Goal: Task Accomplishment & Management: Use online tool/utility

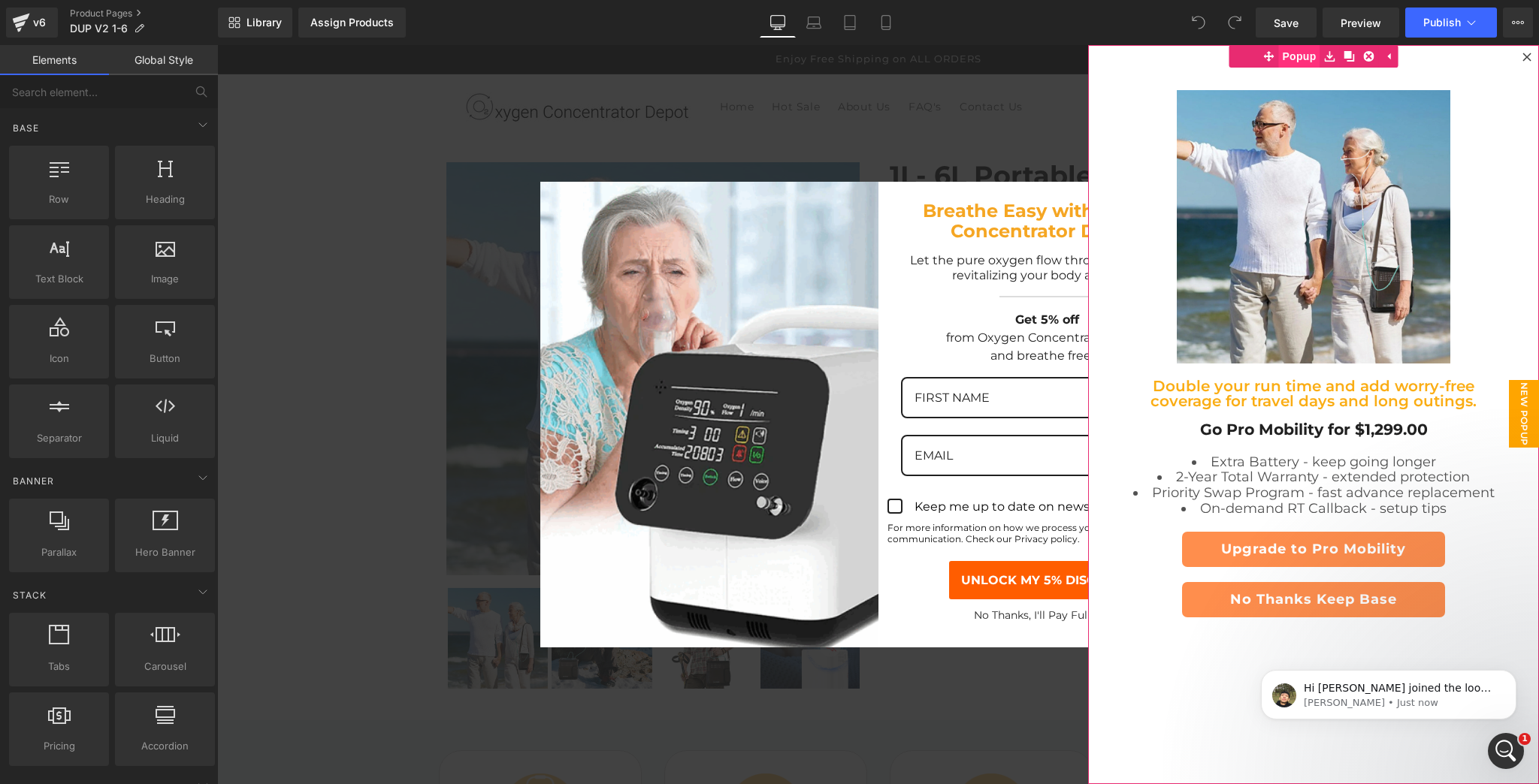
click at [1292, 61] on span "Popup" at bounding box center [1298, 56] width 41 height 22
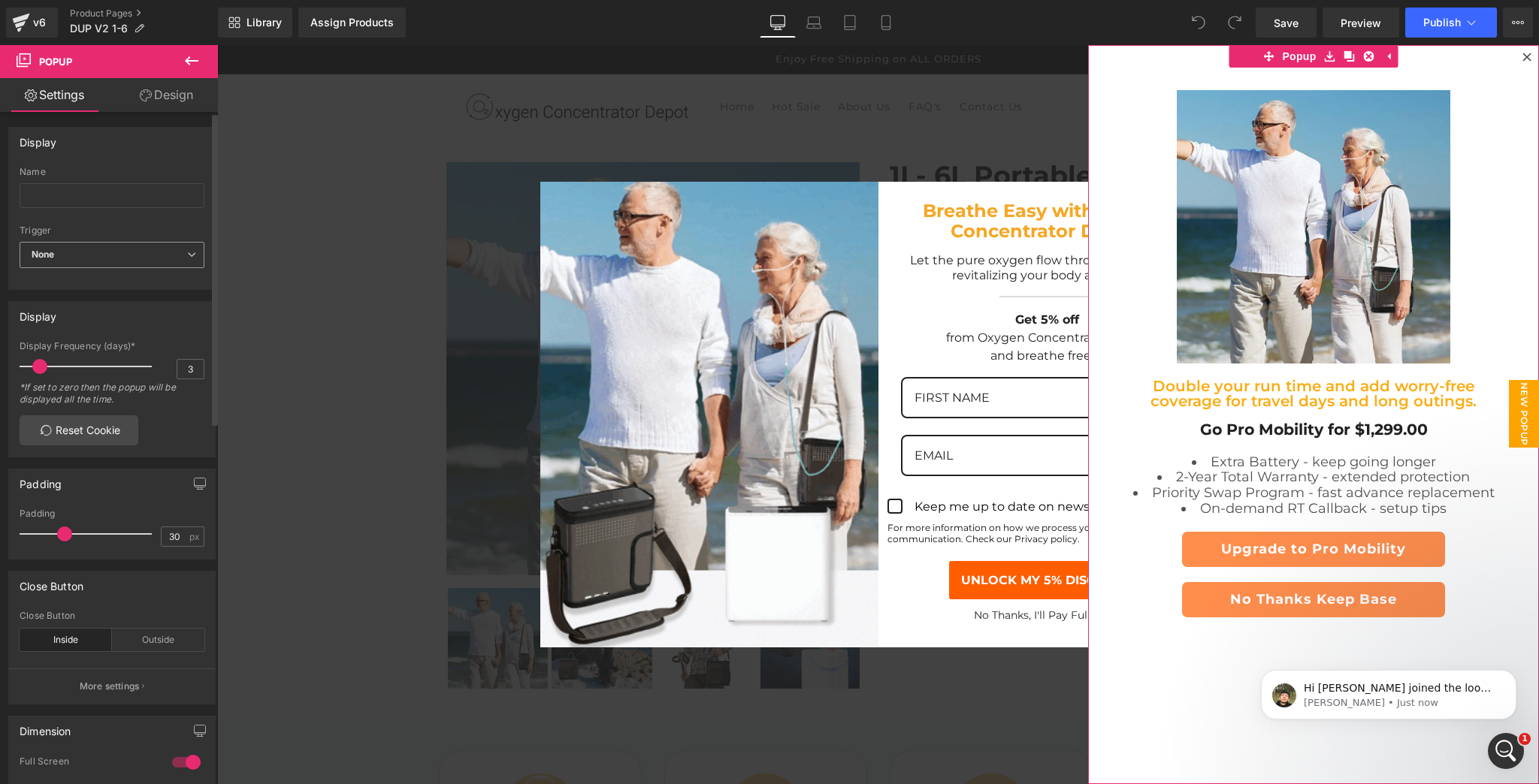
click at [156, 258] on span "None" at bounding box center [112, 254] width 185 height 26
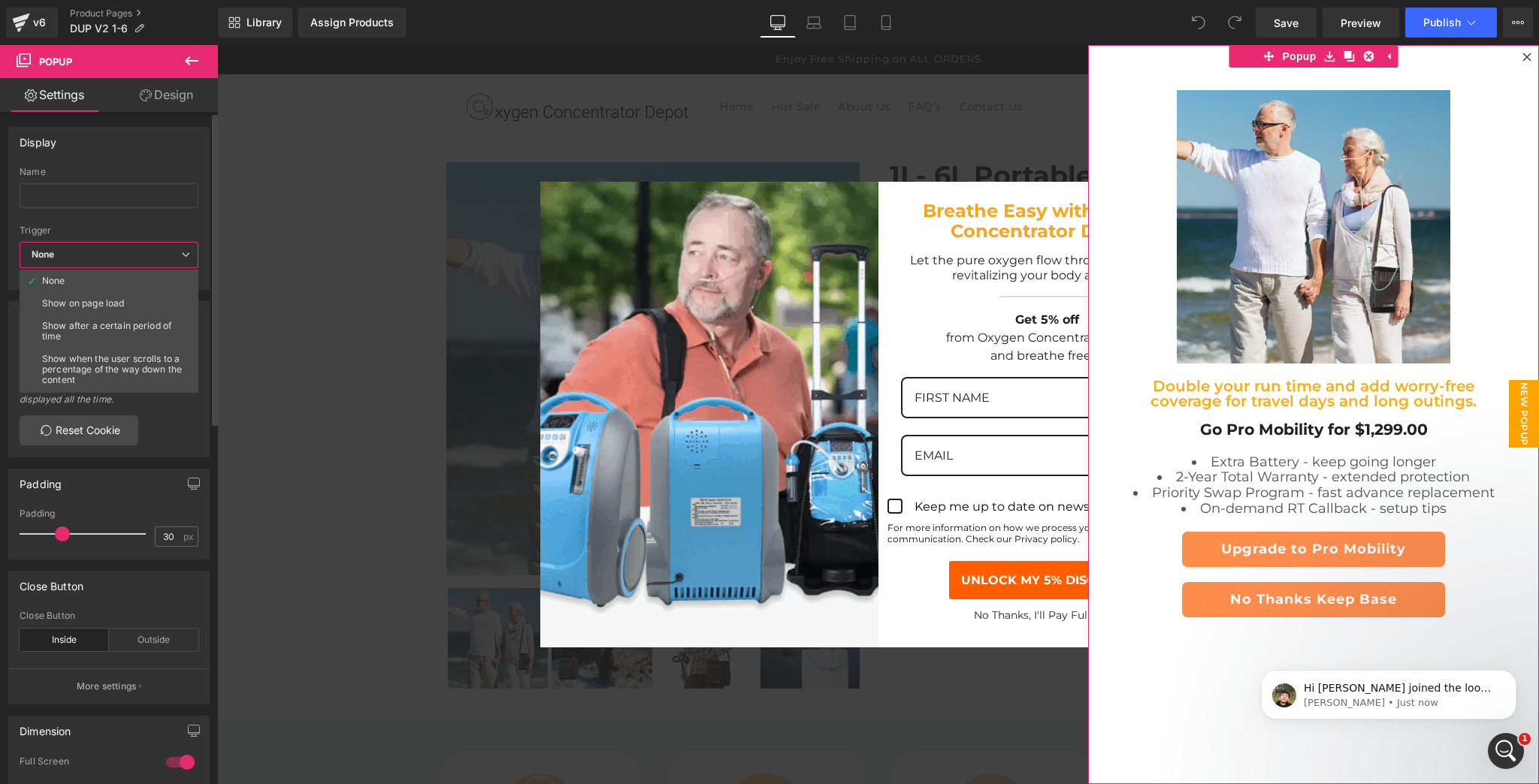
click at [156, 258] on span "None" at bounding box center [109, 254] width 179 height 26
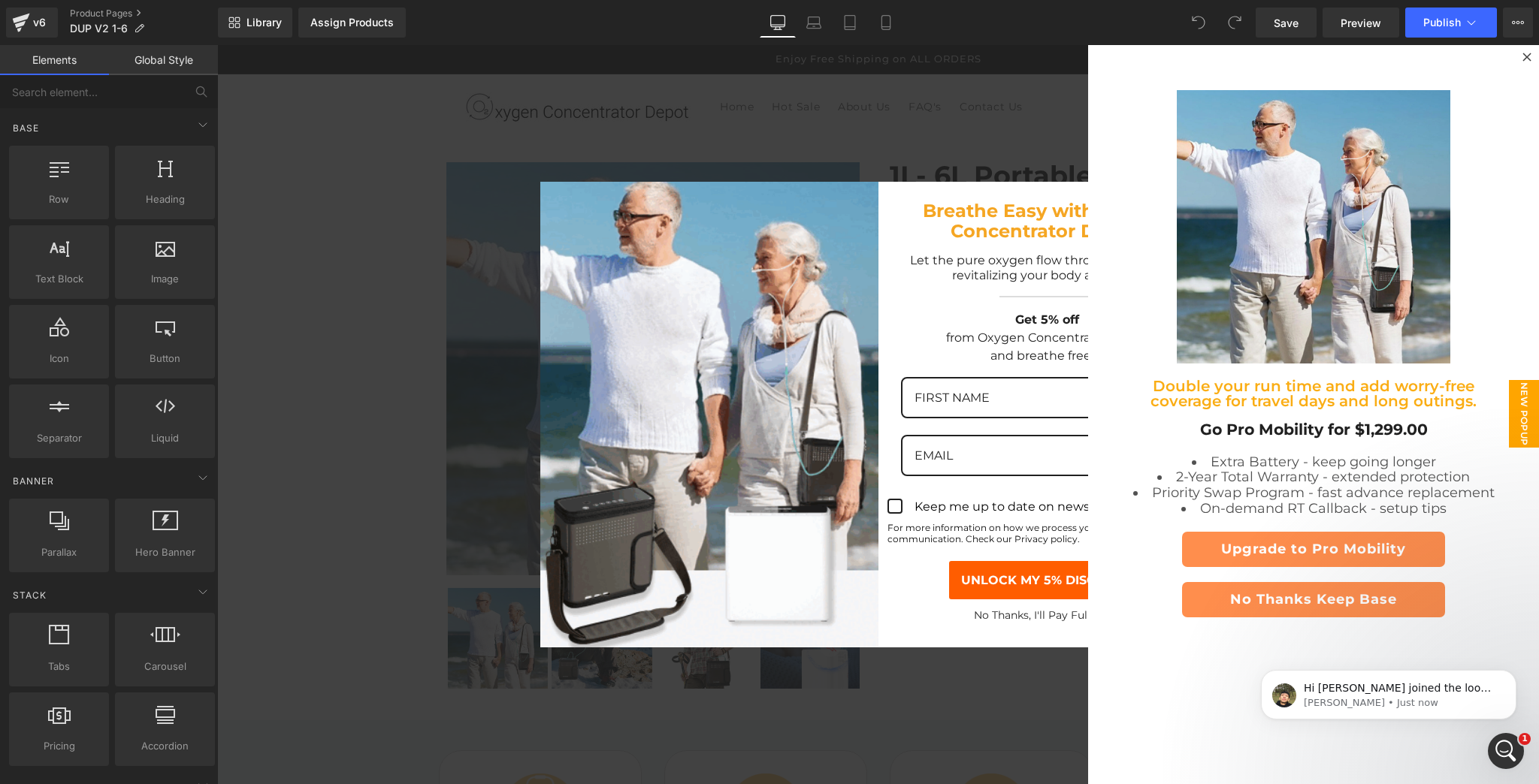
click at [893, 206] on h2 "Breathe Easy with Oxygen Concentrator Depot!" at bounding box center [1046, 222] width 330 height 41
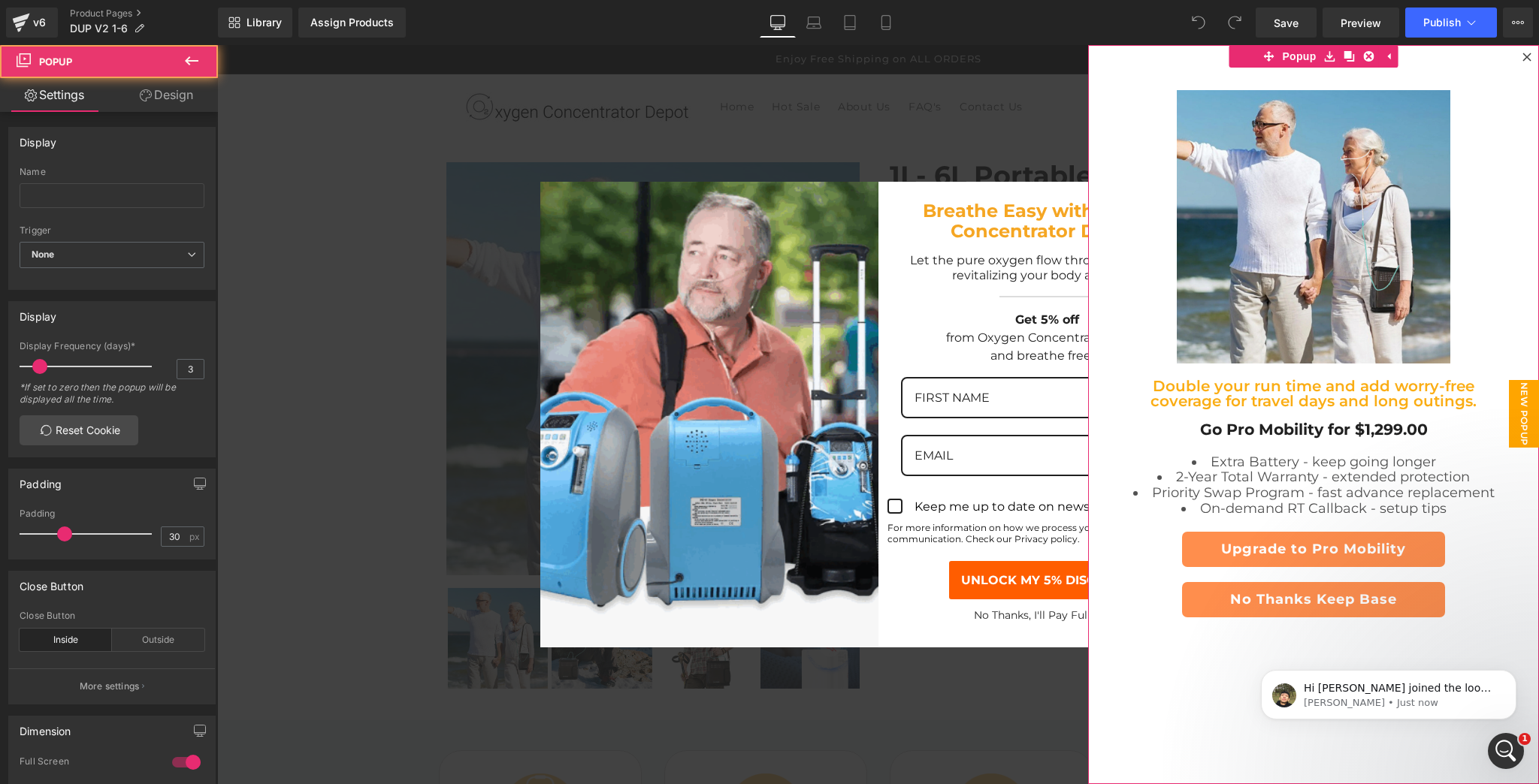
click at [1522, 60] on icon at bounding box center [1526, 57] width 9 height 9
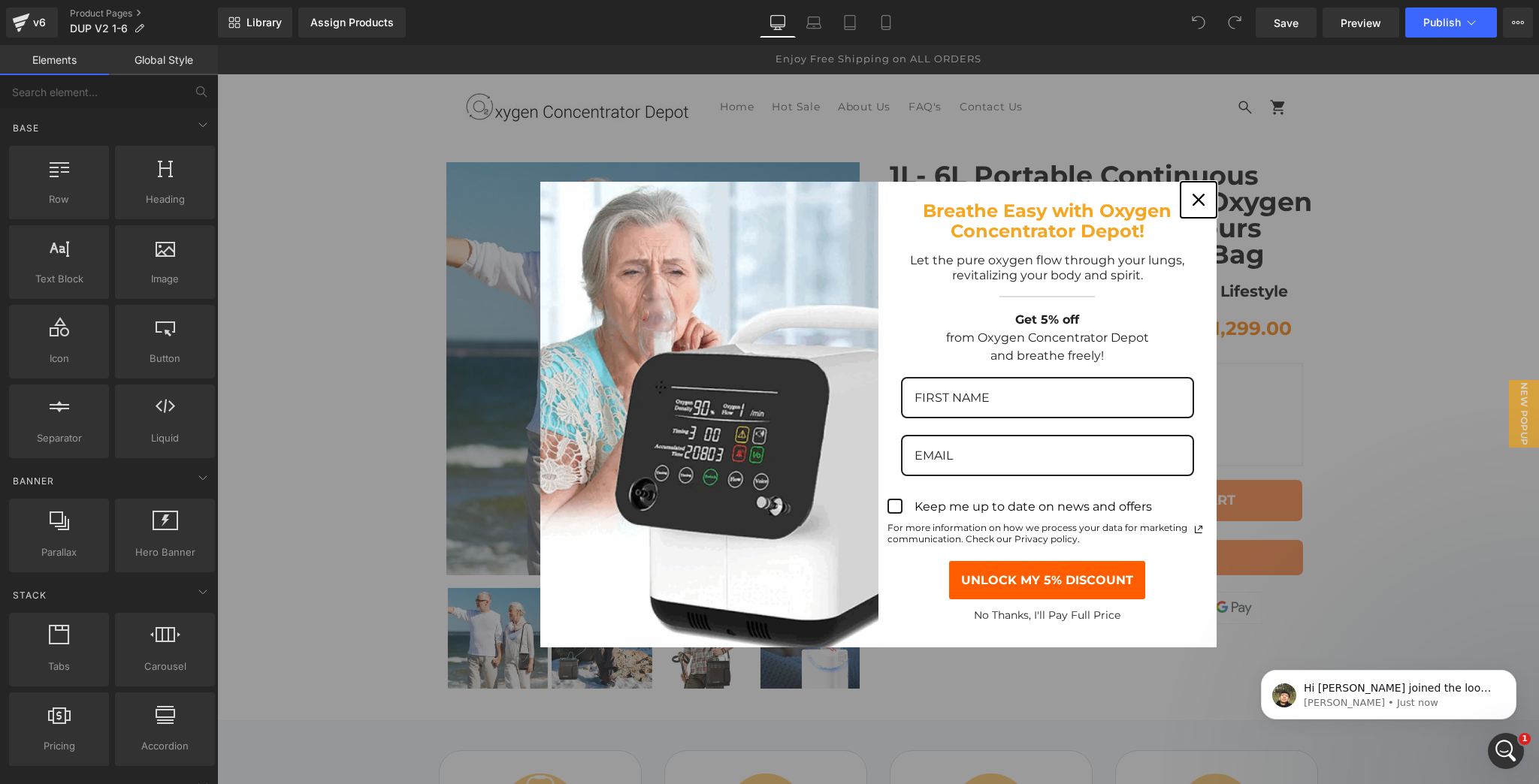
click at [1194, 195] on icon "close icon" at bounding box center [1198, 200] width 12 height 12
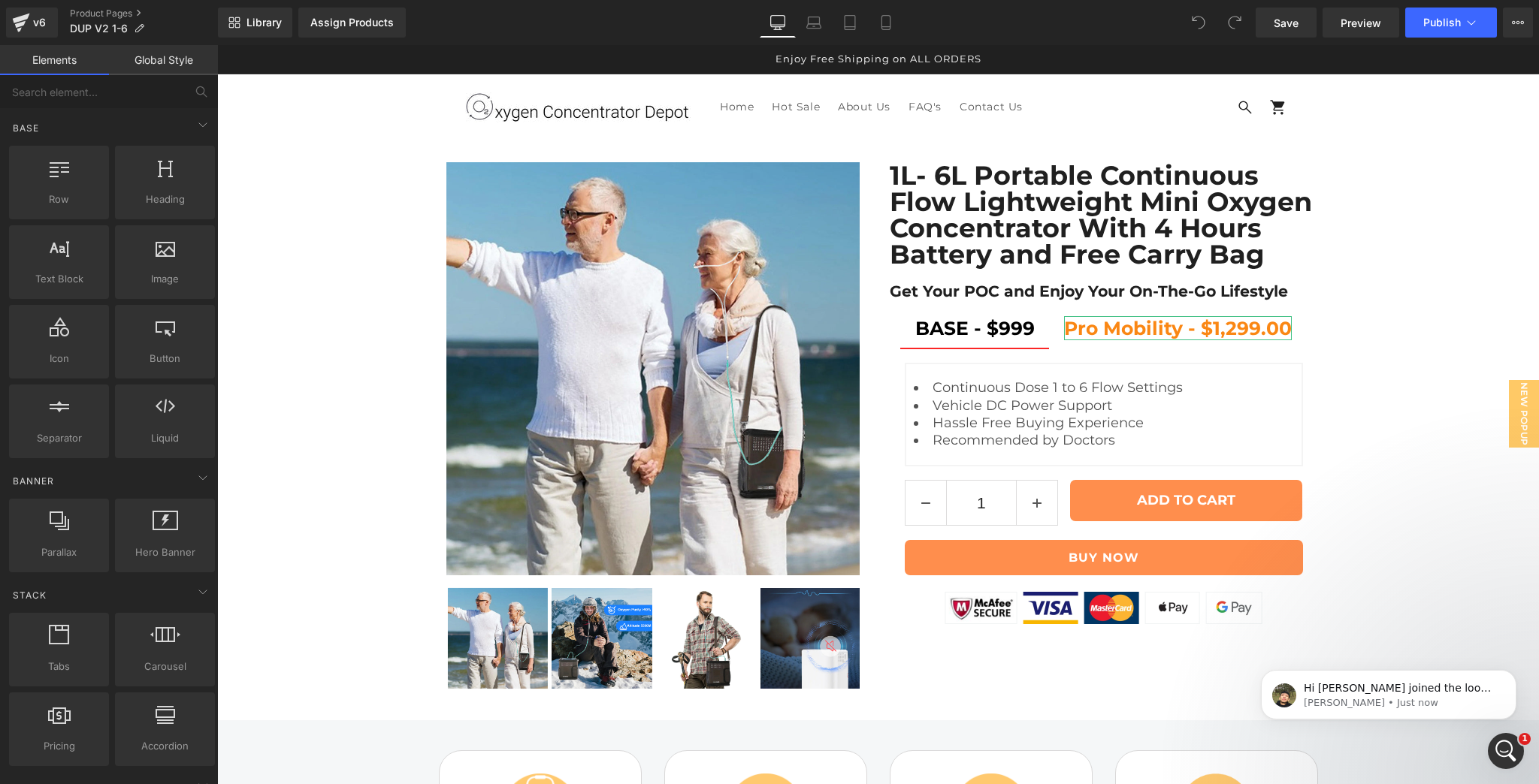
scroll to position [119, 0]
click at [1513, 399] on span "New Popup" at bounding box center [1523, 414] width 30 height 67
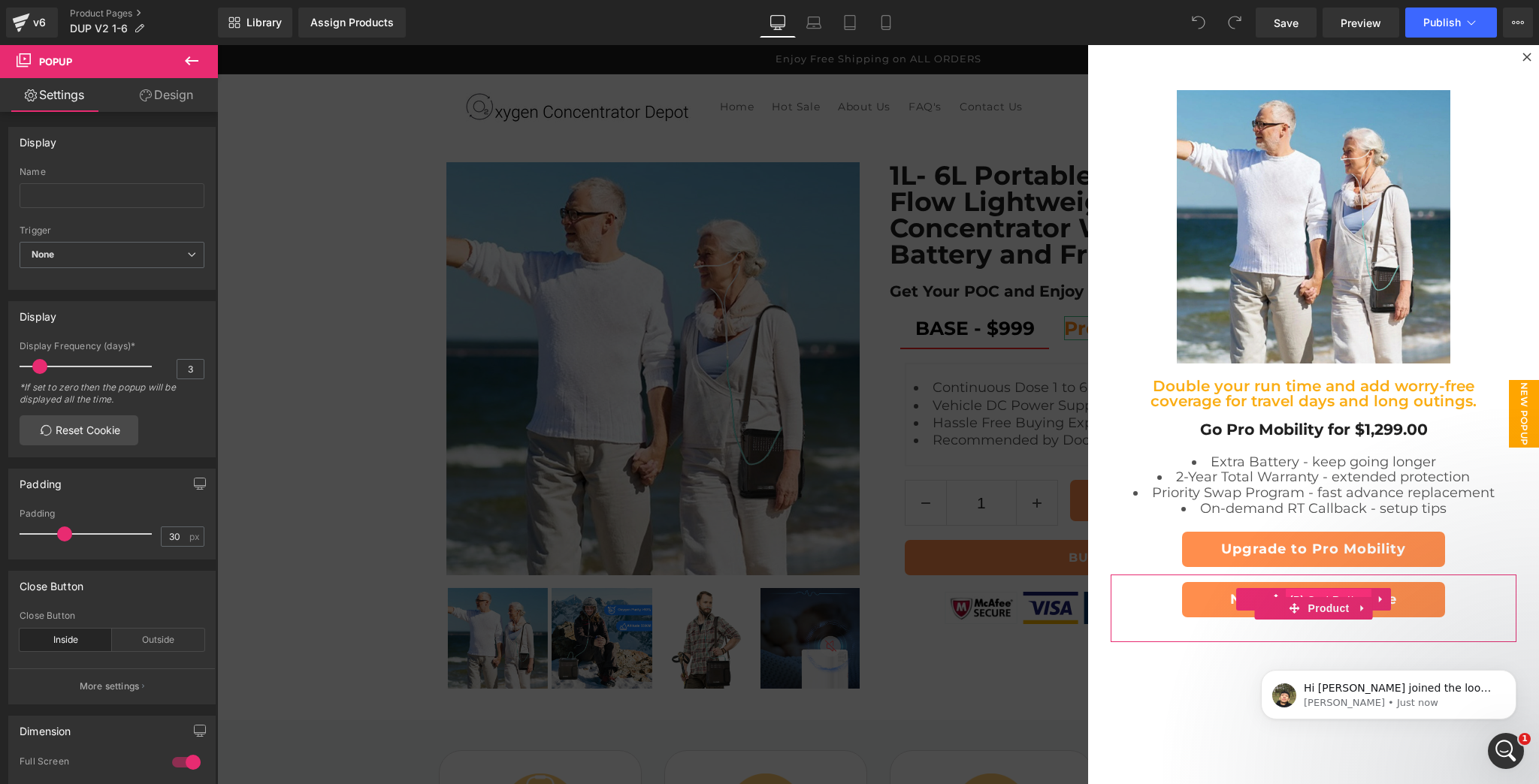
click at [1297, 591] on div "No Thanks Keep Base (P) Cart Button" at bounding box center [1313, 599] width 391 height 35
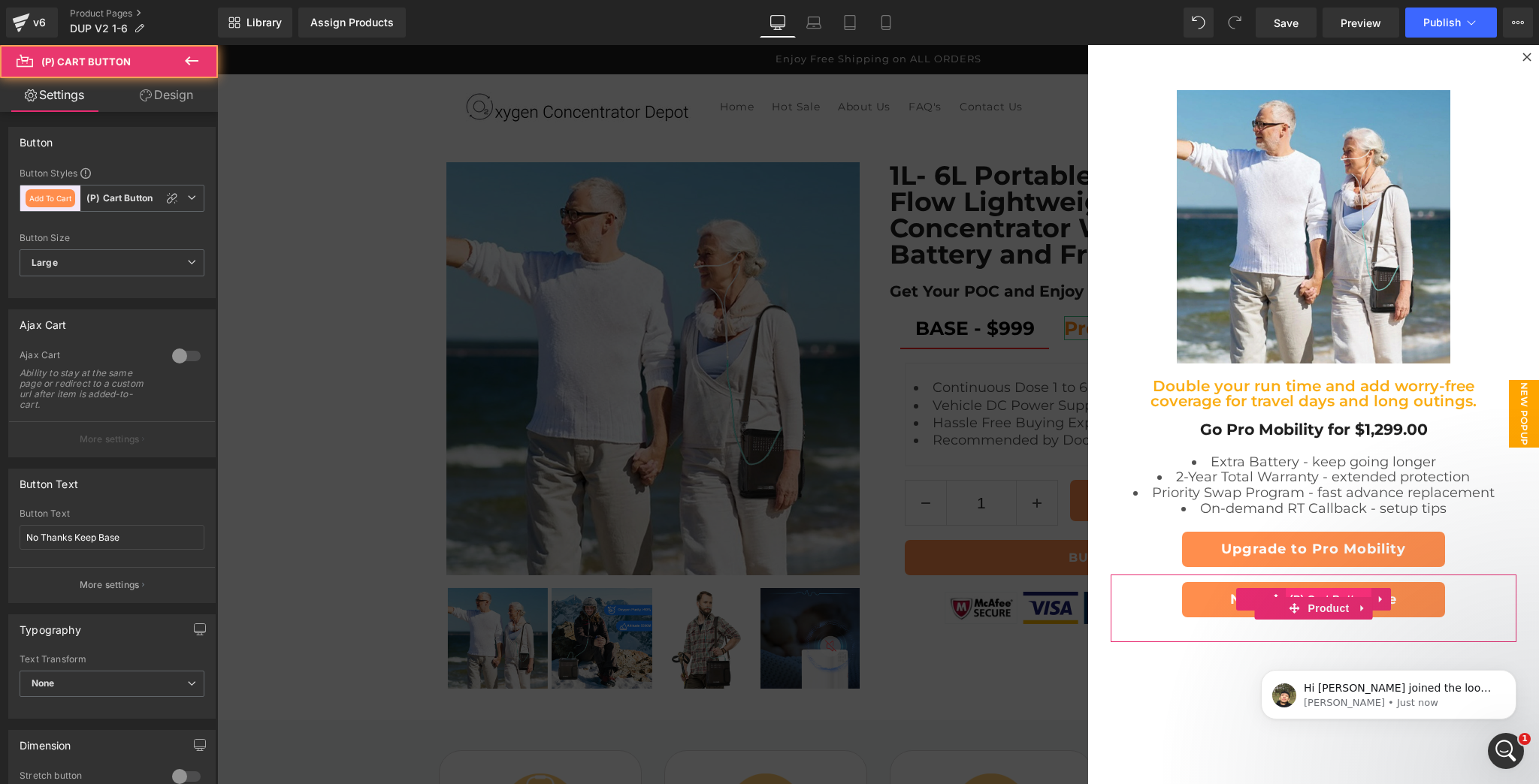
click at [1297, 591] on div "No Thanks Keep Base (P) Cart Button" at bounding box center [1313, 599] width 391 height 35
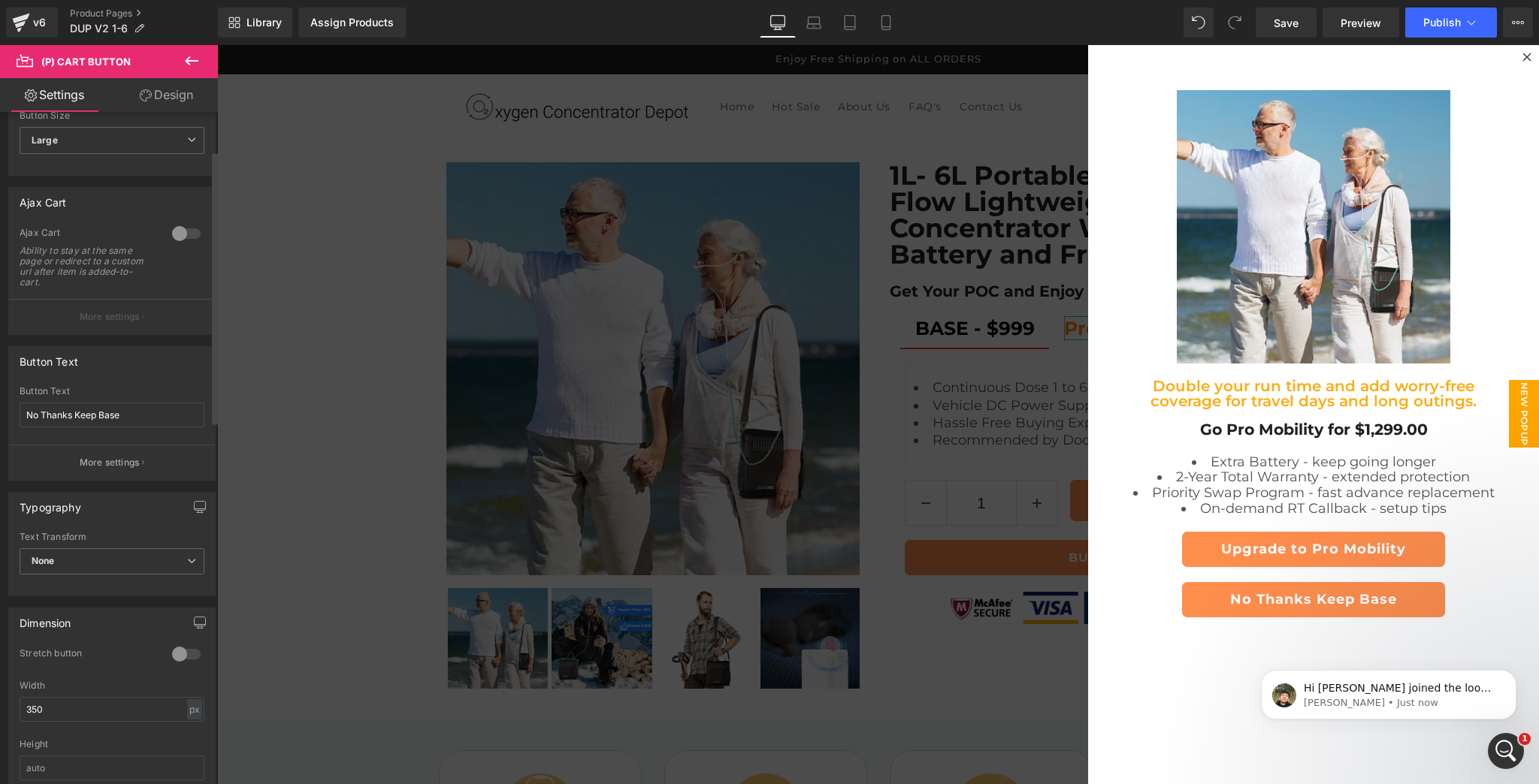
scroll to position [0, 0]
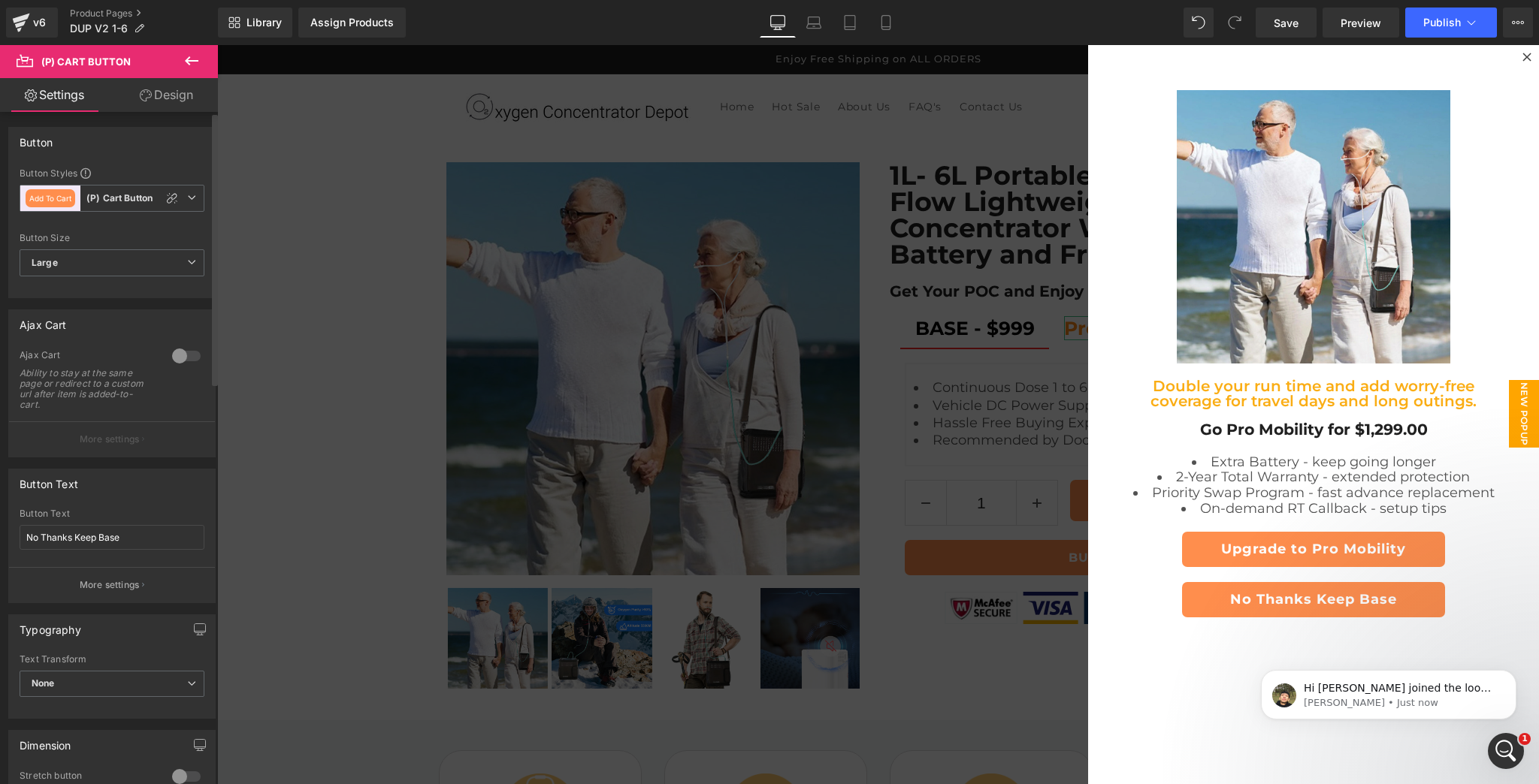
click at [174, 358] on div at bounding box center [186, 356] width 36 height 24
click at [113, 448] on button "More settings" at bounding box center [111, 439] width 206 height 35
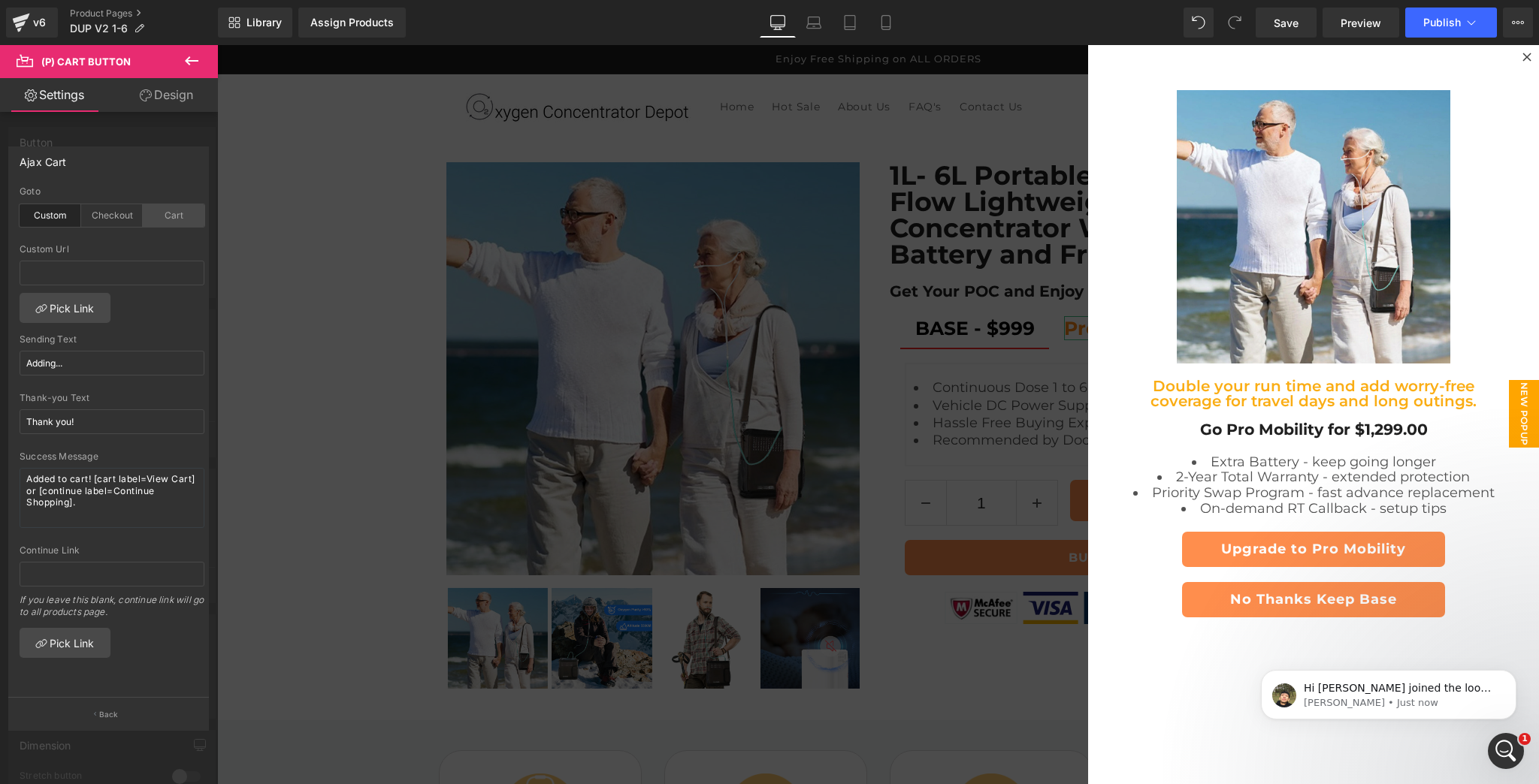
click at [161, 213] on div "Cart" at bounding box center [173, 216] width 61 height 22
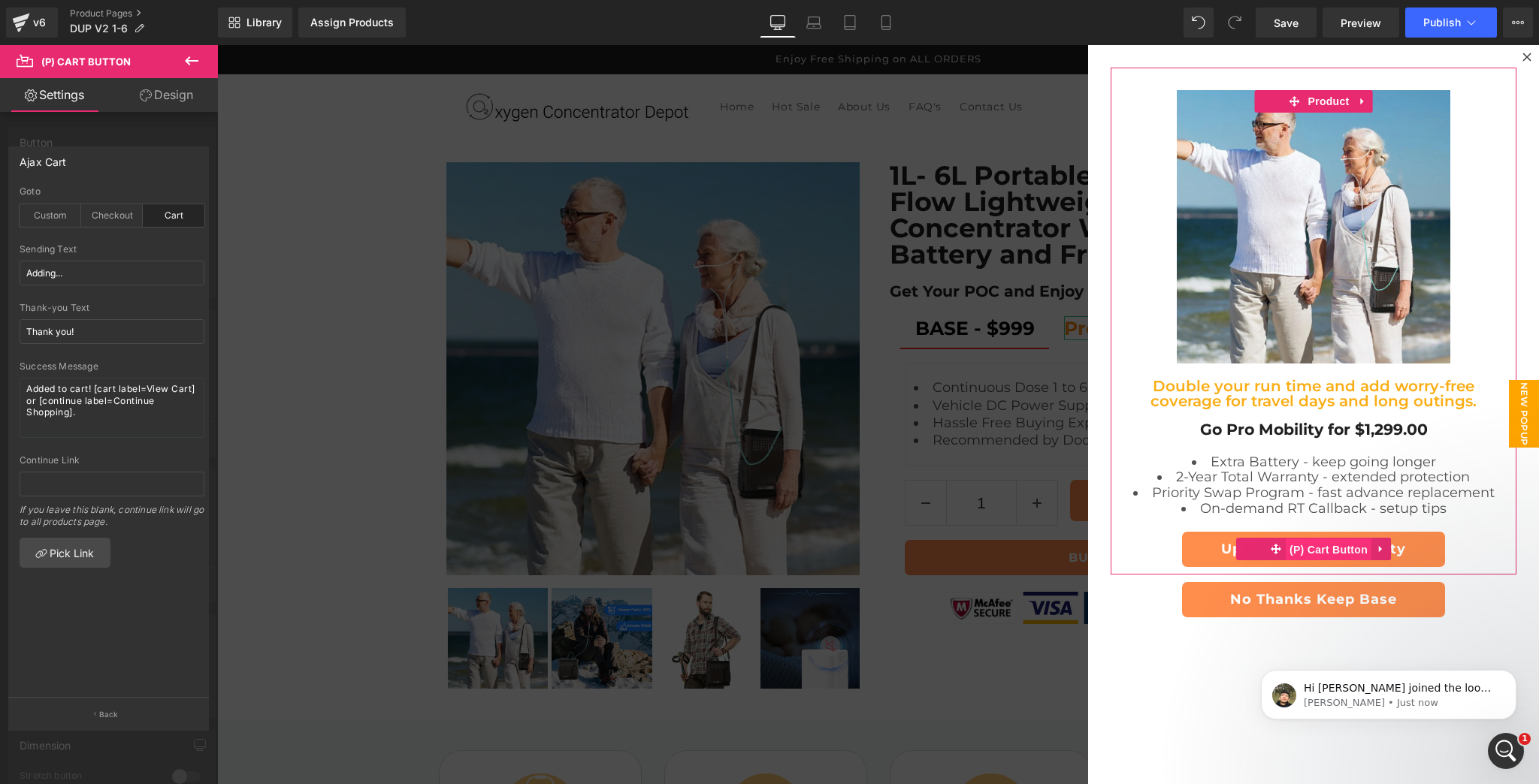
click at [1307, 551] on span "(P) Cart Button" at bounding box center [1328, 549] width 85 height 22
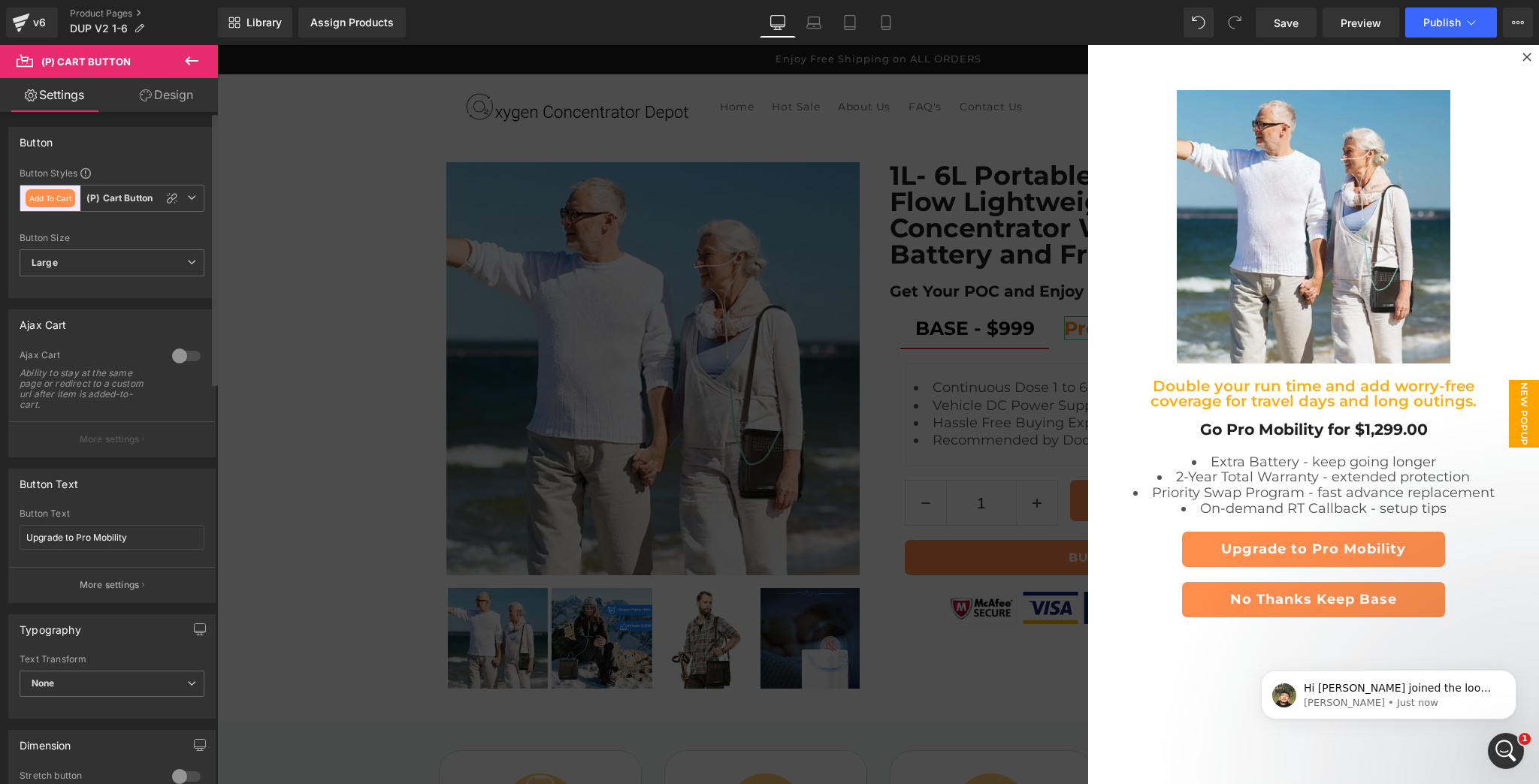
click at [183, 354] on div at bounding box center [186, 356] width 36 height 24
click at [144, 444] on button "More settings" at bounding box center [111, 439] width 206 height 35
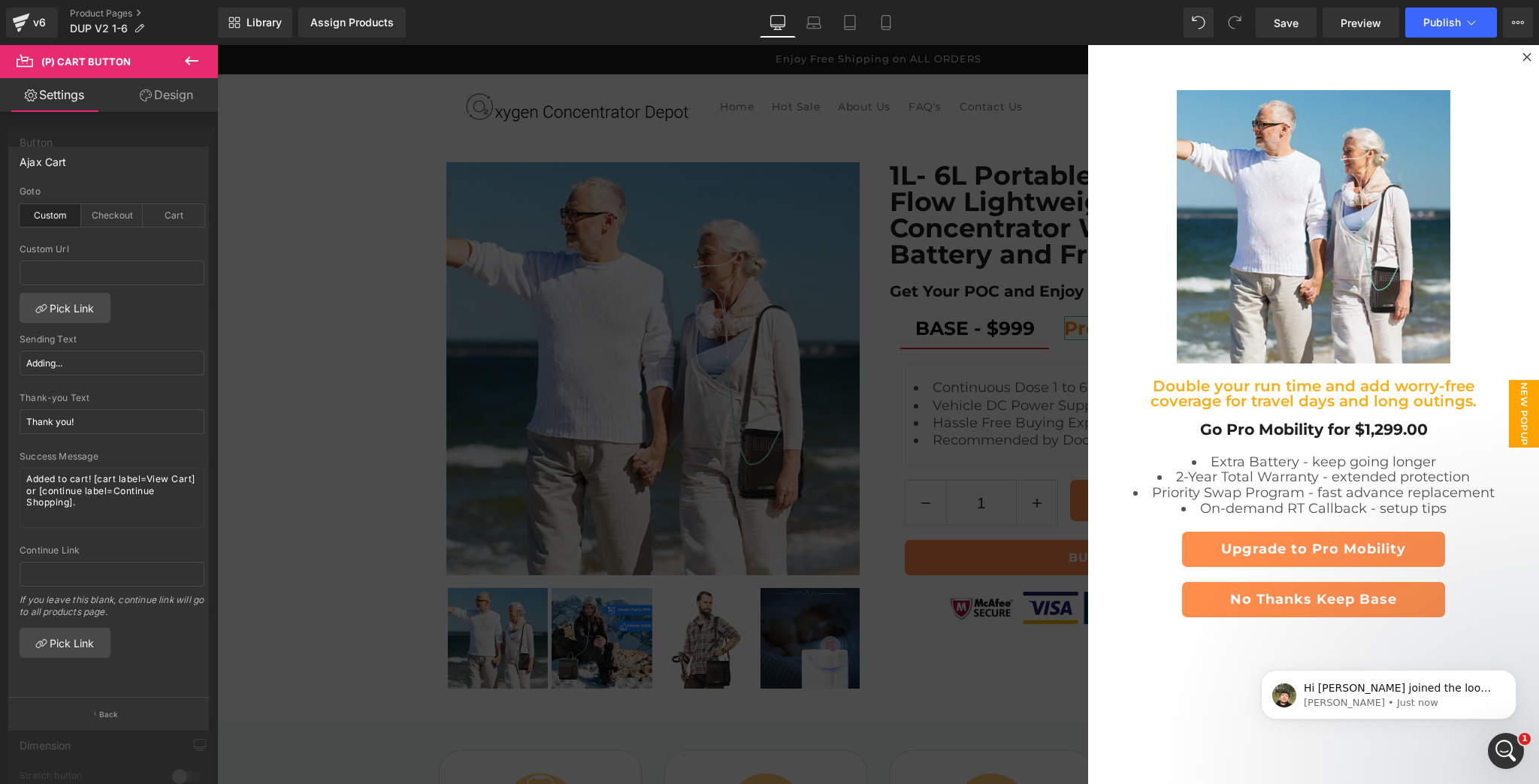
click at [160, 136] on div at bounding box center [109, 418] width 218 height 747
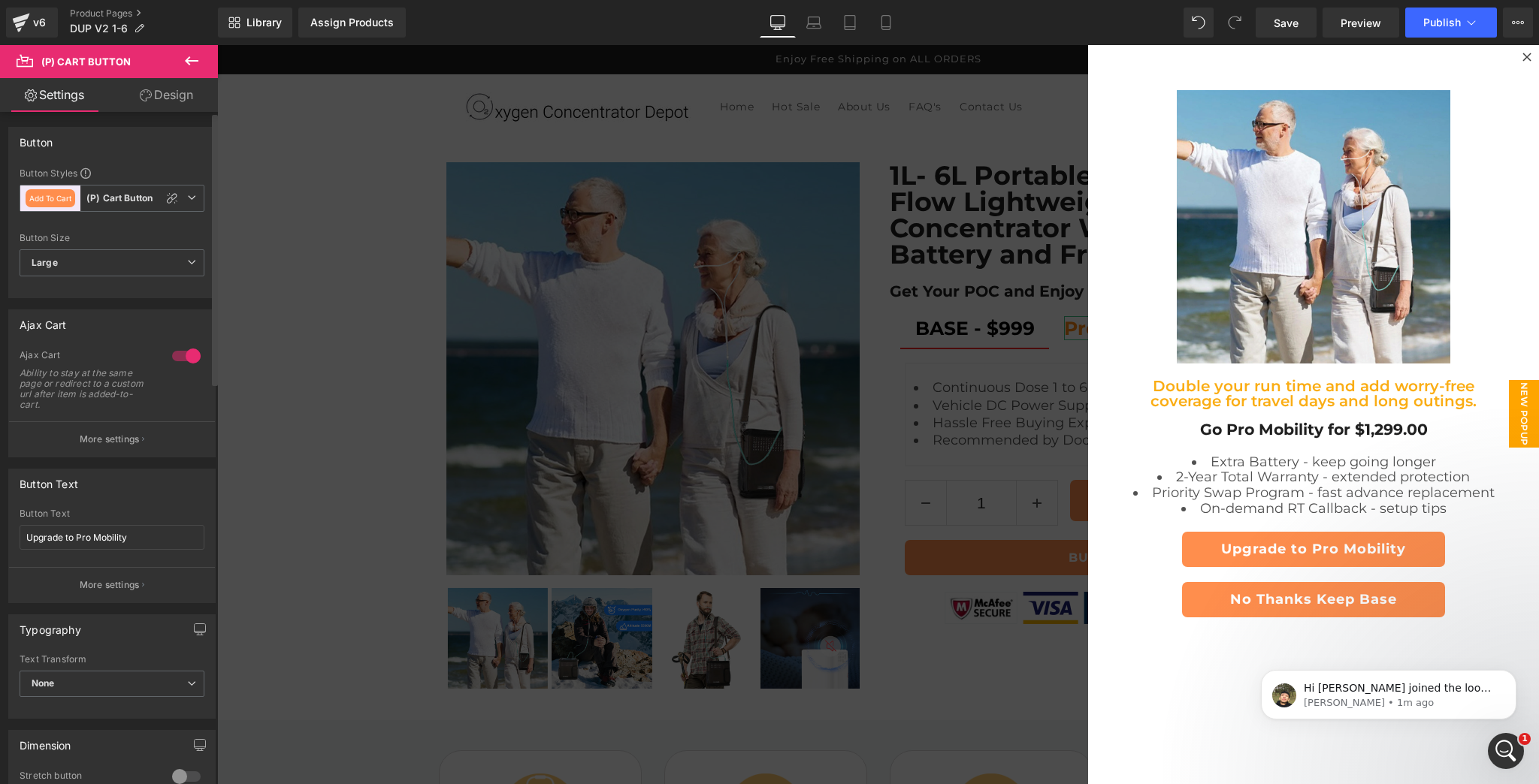
click at [185, 363] on div at bounding box center [186, 356] width 36 height 24
click at [182, 358] on div at bounding box center [186, 356] width 36 height 24
click at [117, 428] on button "More settings" at bounding box center [111, 439] width 206 height 35
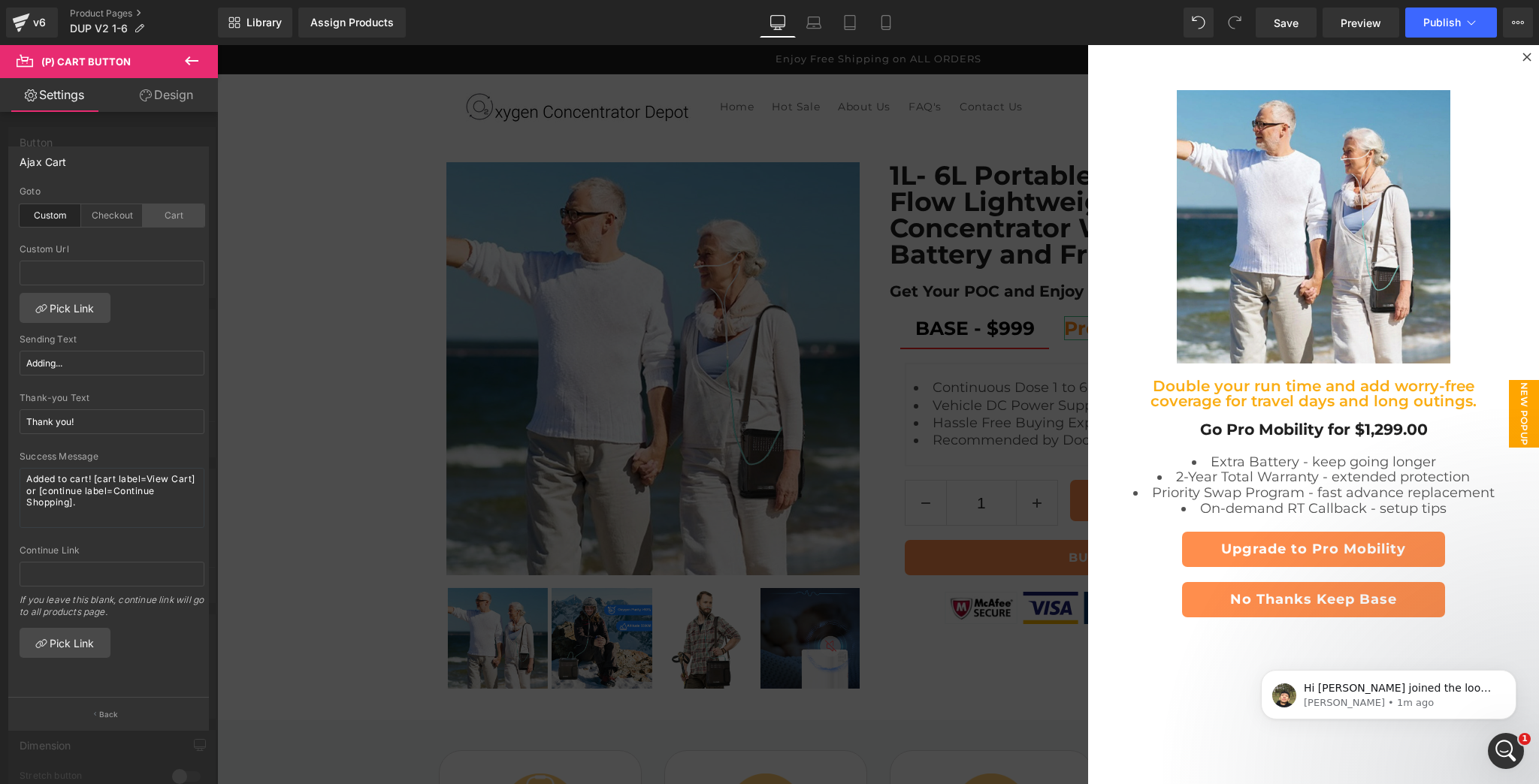
click at [162, 219] on div "Cart" at bounding box center [173, 216] width 61 height 22
